Goal: Information Seeking & Learning: Learn about a topic

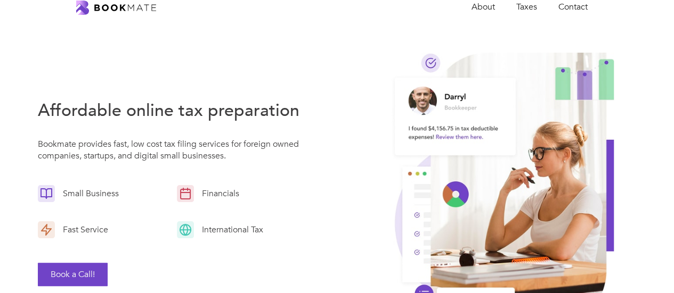
scroll to position [53, 0]
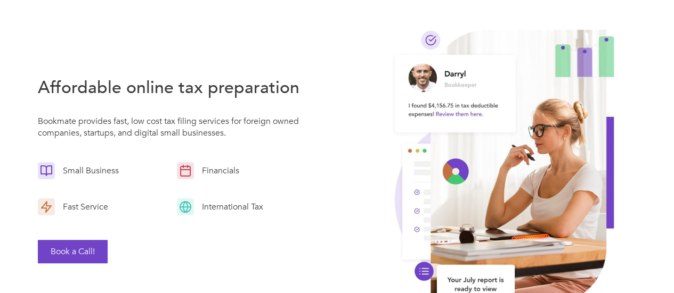
click at [47, 174] on img at bounding box center [46, 170] width 17 height 17
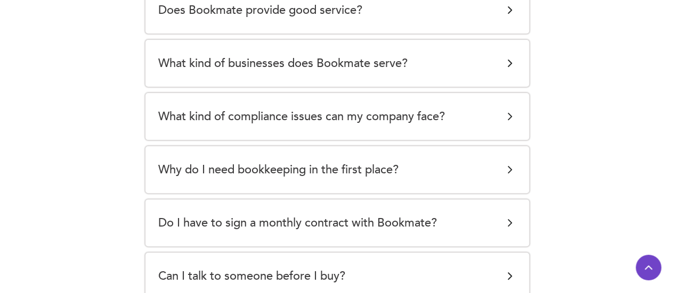
scroll to position [2077, 0]
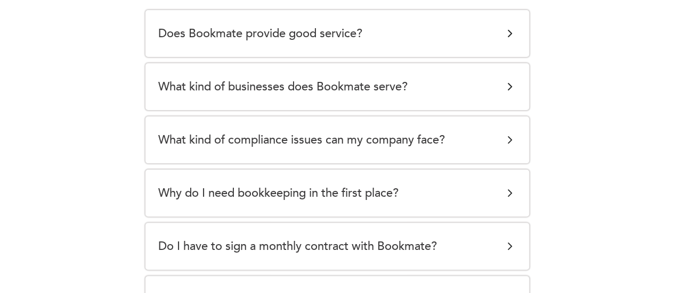
click at [507, 246] on img at bounding box center [509, 246] width 13 height 13
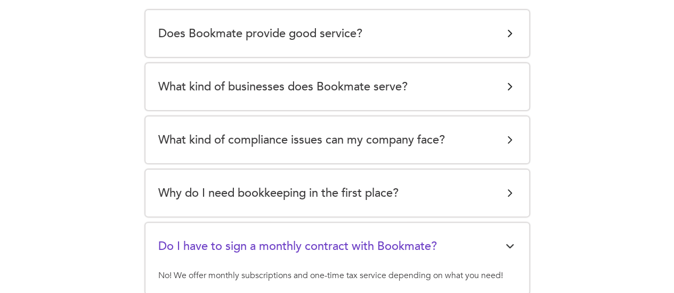
scroll to position [2130, 0]
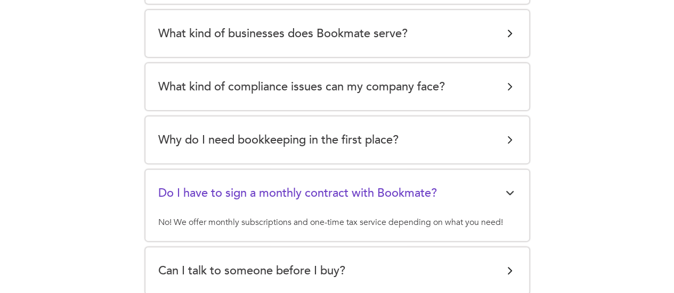
click at [509, 199] on div "Do I have to sign a monthly contract with Bookmate?" at bounding box center [337, 193] width 358 height 21
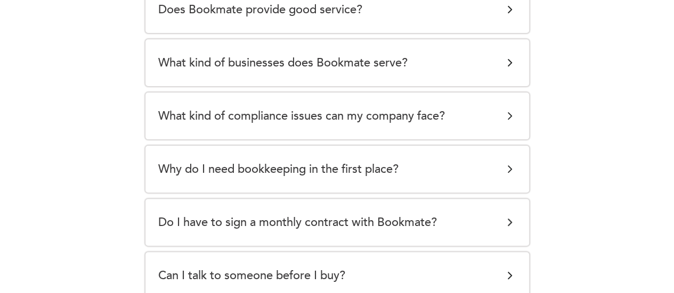
scroll to position [2077, 0]
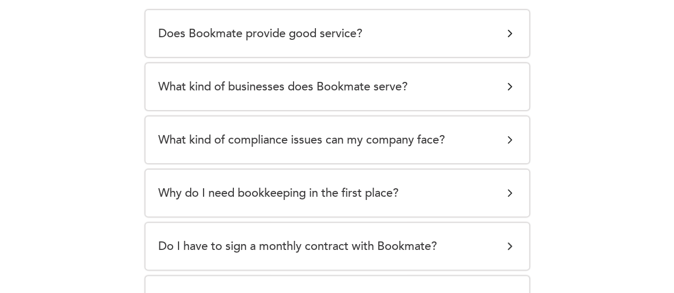
click at [506, 195] on img at bounding box center [509, 193] width 13 height 13
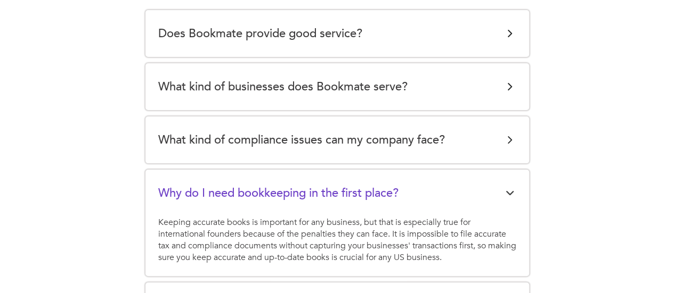
click at [506, 193] on img at bounding box center [509, 193] width 13 height 13
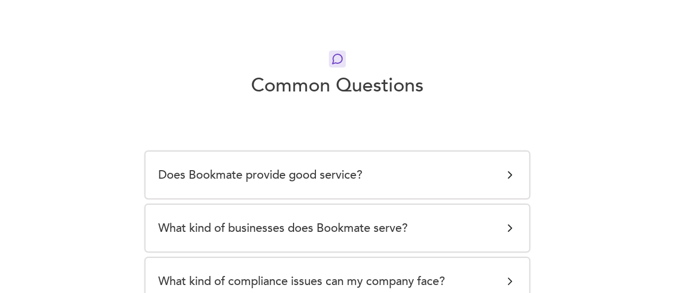
scroll to position [1917, 0]
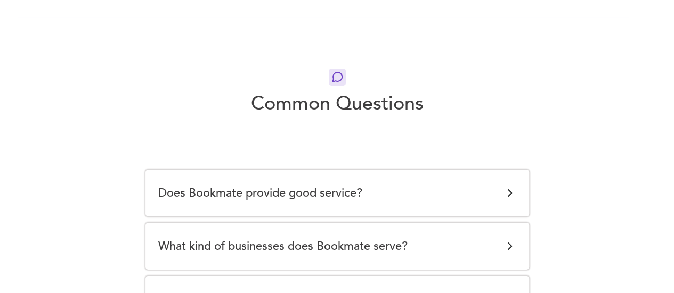
click at [510, 193] on img at bounding box center [509, 193] width 13 height 13
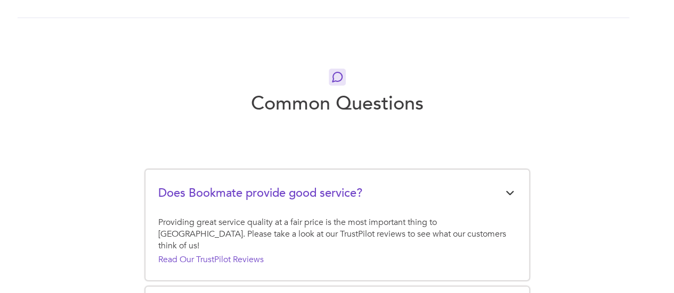
scroll to position [2077, 0]
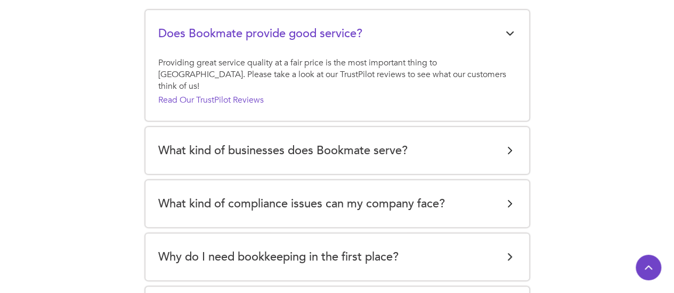
click at [507, 144] on img at bounding box center [509, 150] width 13 height 13
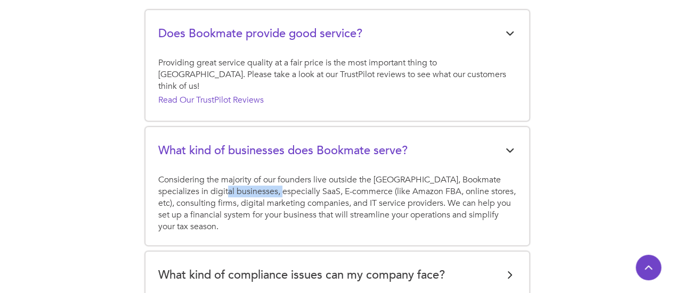
drag, startPoint x: 202, startPoint y: 181, endPoint x: 261, endPoint y: 179, distance: 58.6
click at [261, 179] on div "Considering the majority of our founders live outside the [GEOGRAPHIC_DATA], Bo…" at bounding box center [337, 203] width 358 height 59
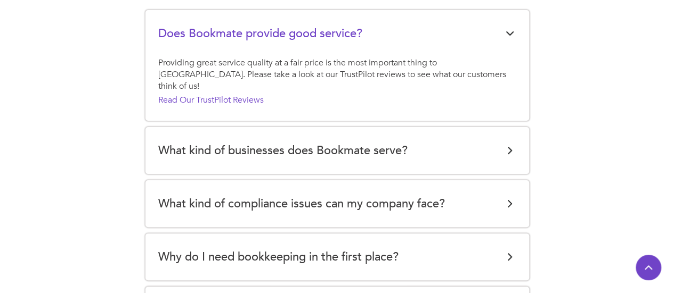
click at [507, 144] on img at bounding box center [509, 150] width 13 height 13
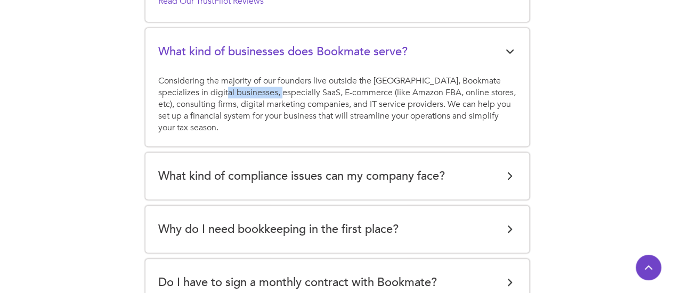
scroll to position [2183, 0]
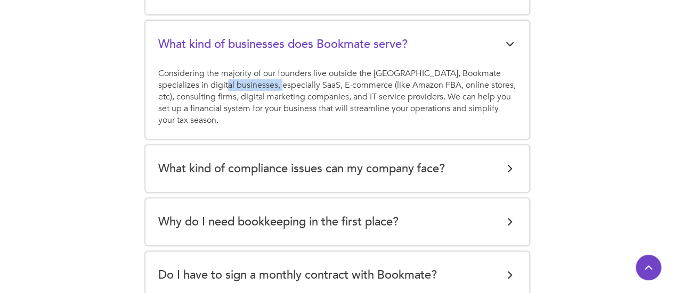
click at [509, 162] on img at bounding box center [509, 168] width 13 height 13
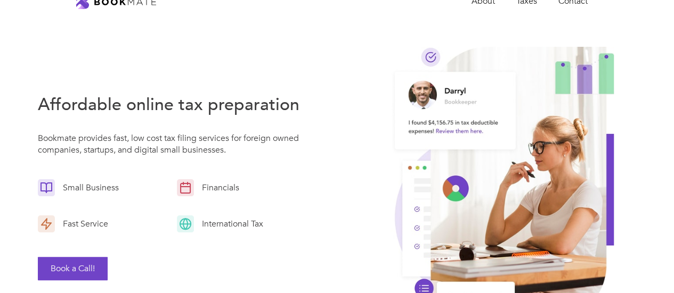
scroll to position [0, 0]
